Goal: Browse casually

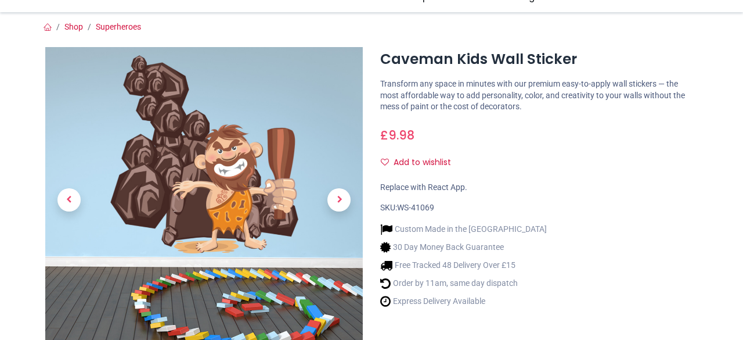
scroll to position [116, 0]
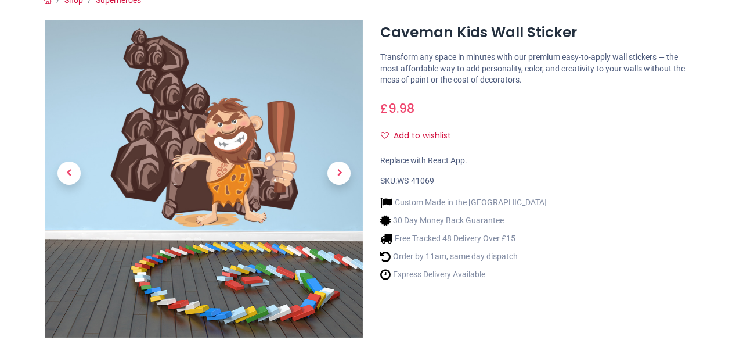
drag, startPoint x: 601, startPoint y: 147, endPoint x: 709, endPoint y: 132, distance: 109.0
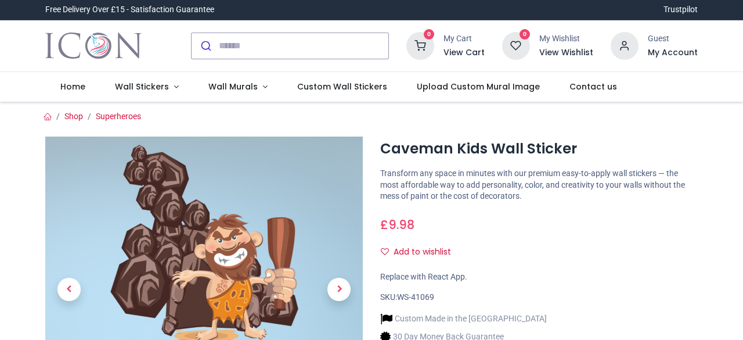
click at [82, 38] on img "Logo of Icon Wall Stickers" at bounding box center [93, 46] width 96 height 33
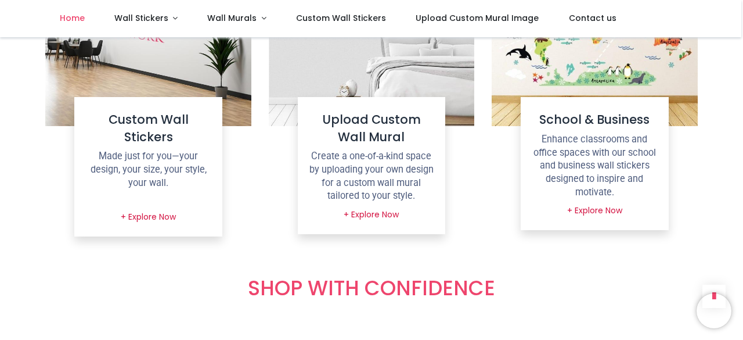
scroll to position [1297, 0]
drag, startPoint x: 740, startPoint y: 200, endPoint x: 742, endPoint y: 233, distance: 33.2
click at [742, 233] on div "Login • Register Home Wall Stickers" at bounding box center [371, 170] width 743 height 340
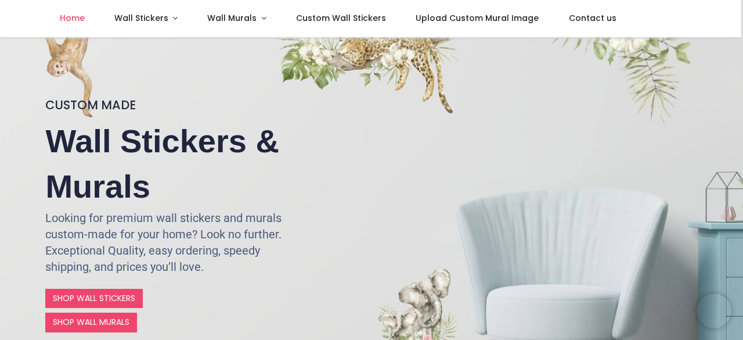
scroll to position [0, 0]
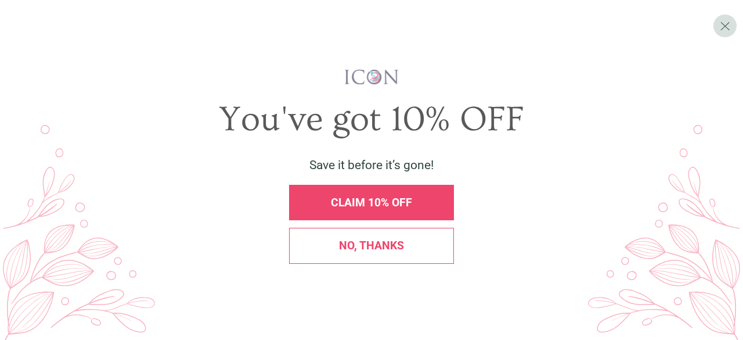
click at [423, 246] on div "No, thanks" at bounding box center [371, 245] width 149 height 11
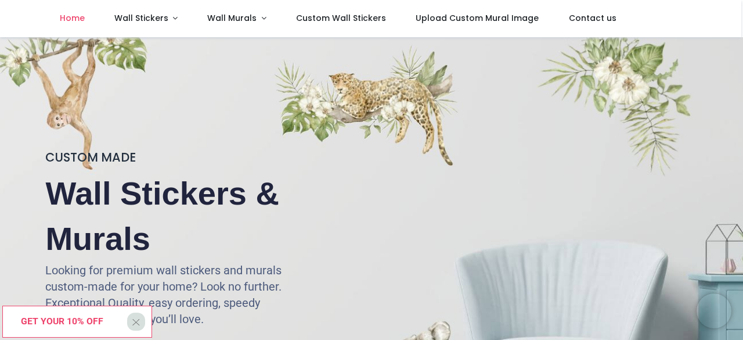
scroll to position [116, 0]
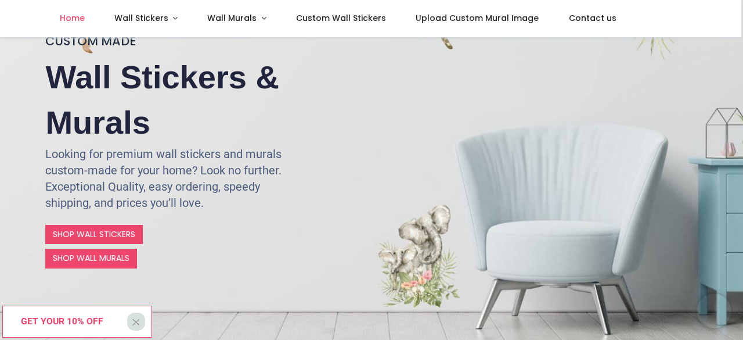
drag, startPoint x: 301, startPoint y: 176, endPoint x: 263, endPoint y: 206, distance: 48.8
click at [263, 206] on p "Looking for premium wall stickers and murals custom-made for your home? Look no…" at bounding box center [175, 178] width 261 height 65
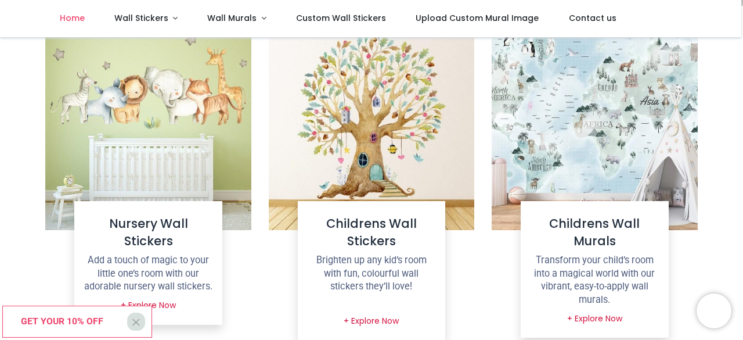
scroll to position [522, 0]
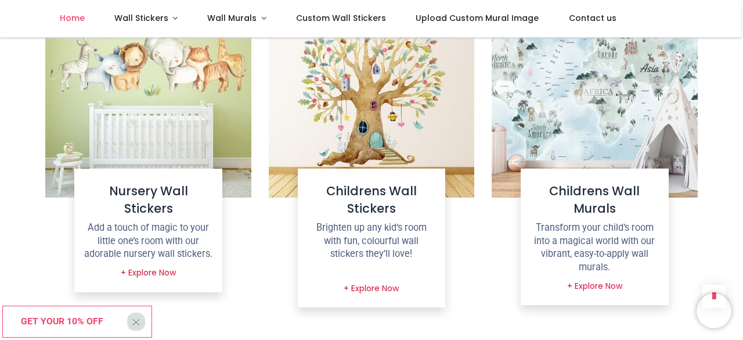
click at [186, 124] on img at bounding box center [147, 94] width 205 height 205
